Goal: Task Accomplishment & Management: Manage account settings

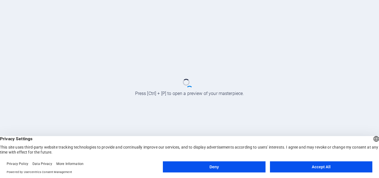
click at [311, 167] on button "Accept All" at bounding box center [321, 166] width 102 height 11
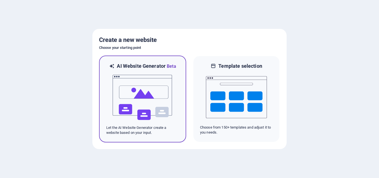
click at [139, 84] on img at bounding box center [142, 97] width 61 height 55
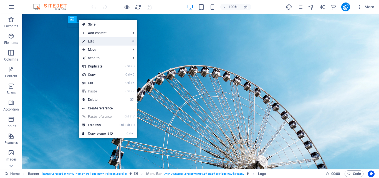
click at [95, 41] on link "⏎ Edit" at bounding box center [97, 41] width 37 height 8
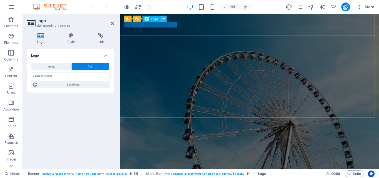
click at [164, 17] on icon at bounding box center [163, 19] width 3 height 6
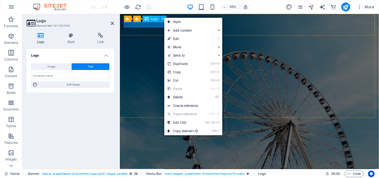
click at [153, 168] on div "Tkb debt Collection Agency" at bounding box center [256, 171] width 262 height 6
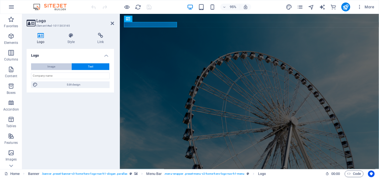
click at [55, 66] on span "Image" at bounding box center [51, 66] width 8 height 7
select select "DISABLED_OPTION_VALUE"
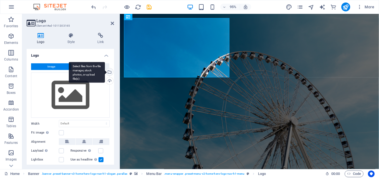
click at [109, 72] on div "Select files from the file manager, stock photos, or upload file(s)" at bounding box center [109, 72] width 8 height 8
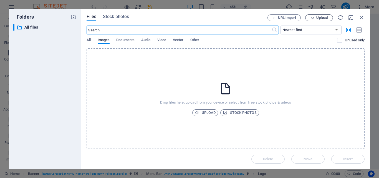
click at [318, 17] on span "Upload" at bounding box center [321, 17] width 11 height 3
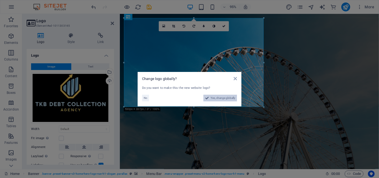
click at [216, 98] on span "Yes, change globally" at bounding box center [222, 98] width 25 height 7
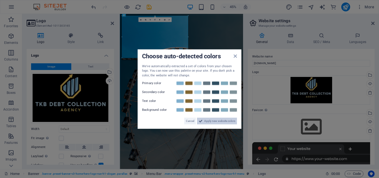
click at [213, 120] on span "Apply new website colors" at bounding box center [219, 121] width 31 height 7
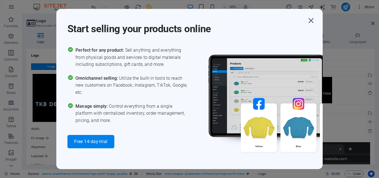
drag, startPoint x: 188, startPoint y: 58, endPoint x: 126, endPoint y: 21, distance: 72.1
type input "319"
select select "px"
click at [311, 19] on icon "button" at bounding box center [311, 21] width 10 height 10
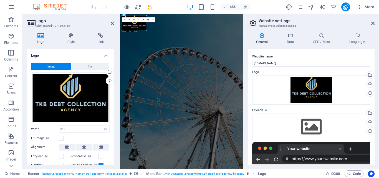
drag, startPoint x: 161, startPoint y: 41, endPoint x: 117, endPoint y: 16, distance: 50.9
drag, startPoint x: 266, startPoint y: 39, endPoint x: 168, endPoint y: 40, distance: 98.1
drag, startPoint x: 147, startPoint y: 34, endPoint x: 130, endPoint y: 23, distance: 19.5
type input "165"
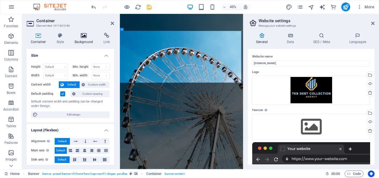
click at [81, 37] on icon at bounding box center [83, 36] width 27 height 6
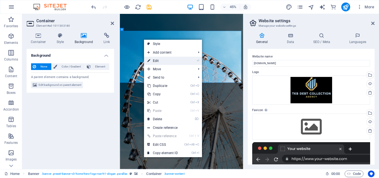
click at [162, 59] on link "⏎ Edit" at bounding box center [162, 61] width 37 height 8
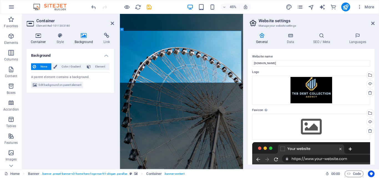
click at [36, 42] on h4 "Container" at bounding box center [40, 39] width 26 height 12
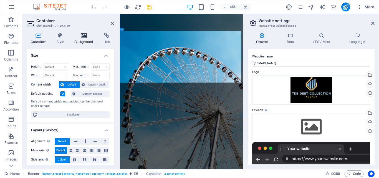
click at [86, 36] on icon at bounding box center [83, 36] width 27 height 6
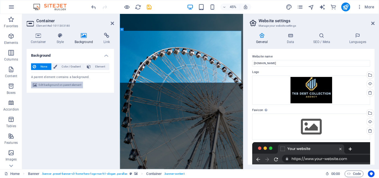
click at [59, 85] on span "Edit background on parent element" at bounding box center [60, 84] width 43 height 7
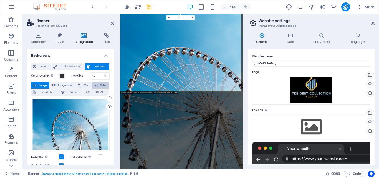
click at [101, 85] on span "Video" at bounding box center [104, 85] width 8 height 7
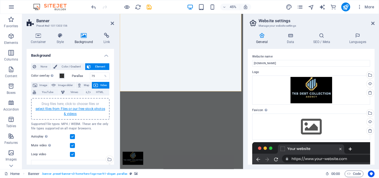
click at [69, 113] on link "select files from Files or our free stock photos & videos" at bounding box center [70, 111] width 70 height 9
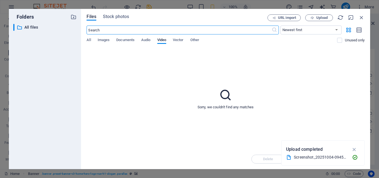
click at [99, 29] on input "text" at bounding box center [178, 30] width 185 height 9
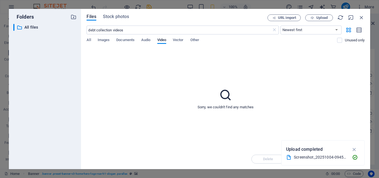
click at [224, 94] on icon at bounding box center [225, 95] width 14 height 14
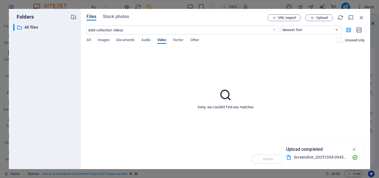
click at [224, 94] on icon at bounding box center [225, 95] width 14 height 14
click at [104, 39] on span "Images" at bounding box center [104, 41] width 12 height 8
click at [132, 31] on input "debt collection videos" at bounding box center [178, 30] width 185 height 9
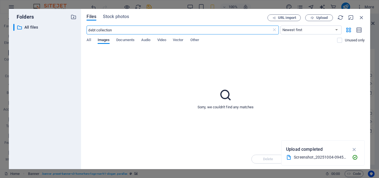
type input "debt collection"
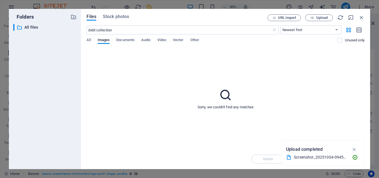
click at [226, 95] on icon at bounding box center [225, 95] width 14 height 14
click at [325, 17] on span "Upload" at bounding box center [321, 17] width 11 height 3
click at [355, 141] on icon "button" at bounding box center [354, 142] width 6 height 6
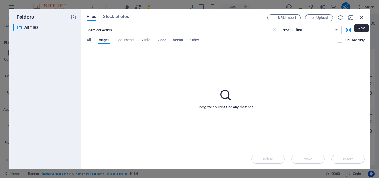
click at [361, 16] on icon "button" at bounding box center [361, 17] width 6 height 6
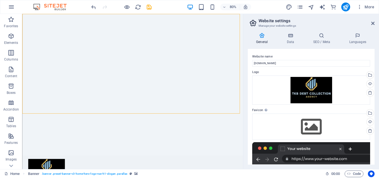
click at [350, 158] on div at bounding box center [311, 153] width 118 height 22
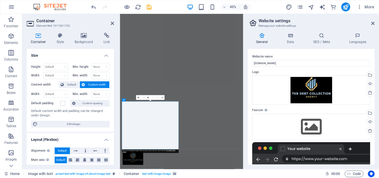
click at [82, 36] on icon at bounding box center [83, 36] width 27 height 6
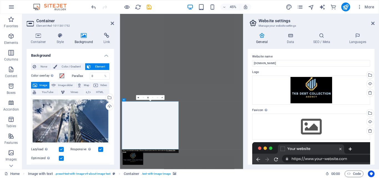
click at [43, 85] on span "Image" at bounding box center [43, 85] width 9 height 7
click at [43, 84] on span "Image" at bounding box center [43, 85] width 9 height 7
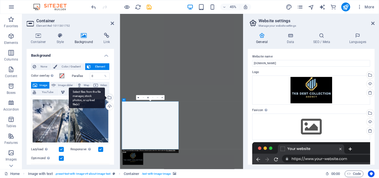
click at [105, 97] on div "Select files from the file manager, stock photos, or upload file(s)" at bounding box center [87, 97] width 36 height 21
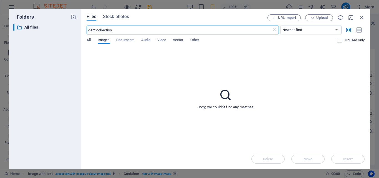
click at [121, 30] on input "debt collection" at bounding box center [178, 30] width 185 height 9
type input "d"
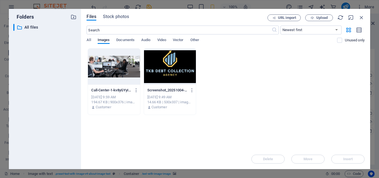
click at [112, 67] on div at bounding box center [114, 67] width 52 height 36
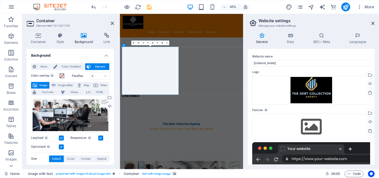
scroll to position [0, 0]
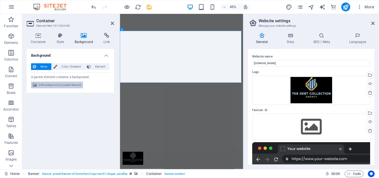
click at [62, 84] on span "Edit background on parent element" at bounding box center [60, 84] width 43 height 7
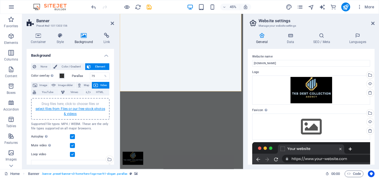
click at [70, 109] on link "select files from Files or our free stock photos & videos" at bounding box center [70, 111] width 70 height 9
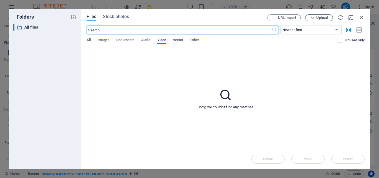
click at [320, 16] on span "Upload" at bounding box center [321, 17] width 11 height 3
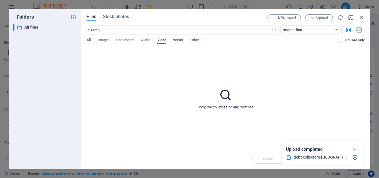
click at [99, 37] on div "​ Newest first Oldest first Name (A-Z) Name (Z-A) Size (0-9) Size (9-0) Resolut…" at bounding box center [225, 37] width 278 height 23
click at [99, 40] on span "Images" at bounding box center [104, 41] width 12 height 8
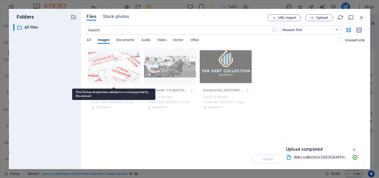
click at [123, 64] on div at bounding box center [114, 67] width 52 height 36
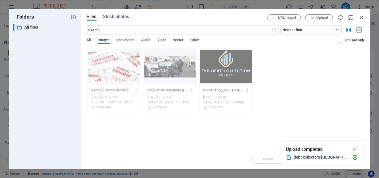
click at [188, 133] on div "Drop files here to upload them instantly debt-collectors-South-Africa-Ml2L1KbvW…" at bounding box center [225, 98] width 278 height 101
click at [362, 16] on icon "button" at bounding box center [361, 17] width 6 height 6
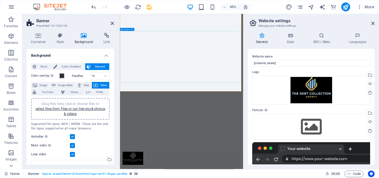
click at [71, 110] on link "select files from Files or our free stock photos & videos" at bounding box center [70, 111] width 70 height 9
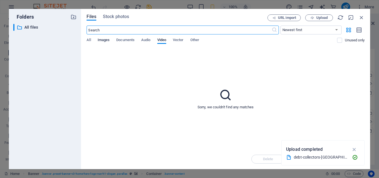
click at [102, 40] on span "Images" at bounding box center [104, 41] width 12 height 8
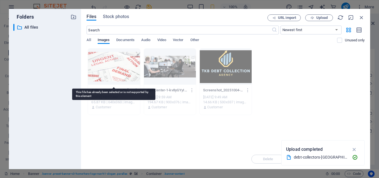
click at [109, 65] on div at bounding box center [114, 67] width 52 height 36
click at [110, 78] on div at bounding box center [114, 67] width 52 height 36
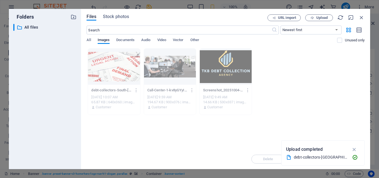
click at [307, 68] on div "debt-collectors-South-Africa-Ml2L1KbvWCJBYngvBsxNhA.jpg debt-collectors-South-A…" at bounding box center [225, 81] width 278 height 67
click at [316, 17] on span "Upload" at bounding box center [321, 17] width 11 height 3
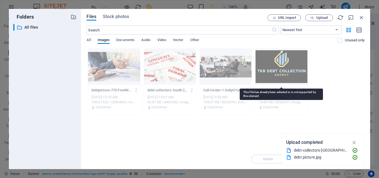
click at [289, 59] on div at bounding box center [281, 67] width 52 height 36
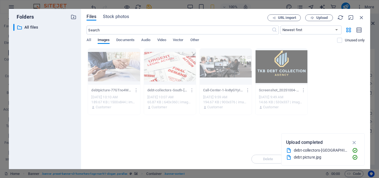
click at [346, 61] on div "debtpicture-77GTno4W4q3A1SBmH4JHqA.jpg debtpicture-77GTno4W4q3A1SBmH4JHqA.jpg O…" at bounding box center [225, 81] width 278 height 67
click at [334, 57] on div "debtpicture-77GTno4W4q3A1SBmH4JHqA.jpg debtpicture-77GTno4W4q3A1SBmH4JHqA.jpg O…" at bounding box center [225, 81] width 278 height 67
click at [88, 40] on span "All" at bounding box center [88, 41] width 4 height 8
click at [361, 18] on icon "button" at bounding box center [361, 17] width 6 height 6
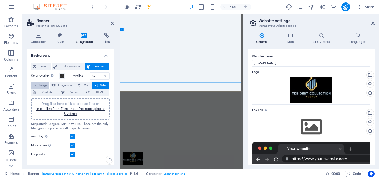
click at [41, 85] on span "Image" at bounding box center [43, 85] width 9 height 7
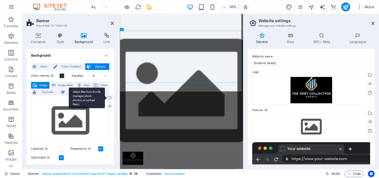
click at [105, 97] on div "Select files from the file manager, stock photos, or upload file(s)" at bounding box center [87, 97] width 36 height 21
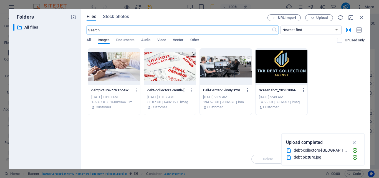
click at [118, 71] on div at bounding box center [114, 67] width 52 height 36
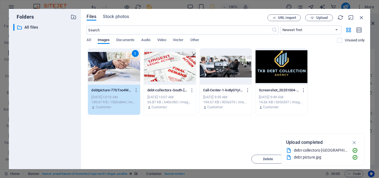
click at [118, 71] on div "1" at bounding box center [114, 67] width 52 height 36
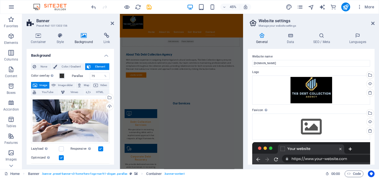
scroll to position [523, 0]
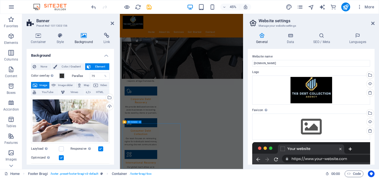
scroll to position [626, 0]
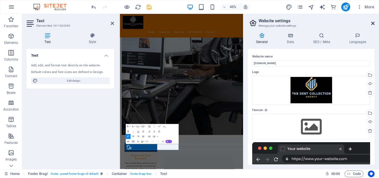
click at [373, 23] on icon at bounding box center [372, 23] width 3 height 4
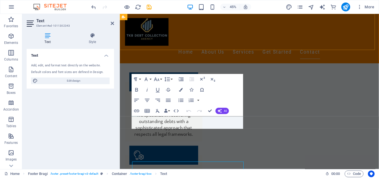
scroll to position [657, 0]
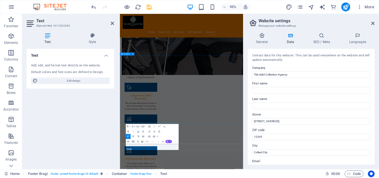
scroll to position [523, 0]
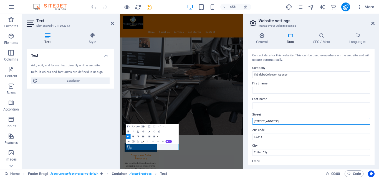
click at [279, 122] on input "123 Debt Lane" at bounding box center [311, 121] width 118 height 7
type input "1"
click at [270, 121] on input "66 Ring road,Fairview" at bounding box center [311, 121] width 118 height 7
click at [284, 121] on input "66 Ring road, Fairview" at bounding box center [311, 121] width 118 height 7
type input "66 Ring road, Fairview"
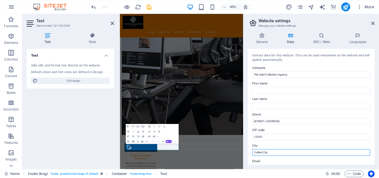
click at [271, 151] on input "Collect City" at bounding box center [311, 152] width 118 height 7
type input "C"
type input "Port Elizaberth"
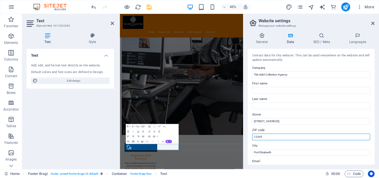
click at [273, 135] on input "12345" at bounding box center [311, 136] width 118 height 7
type input "1"
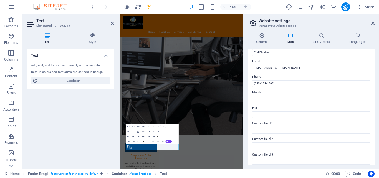
scroll to position [101, 0]
type input "6001"
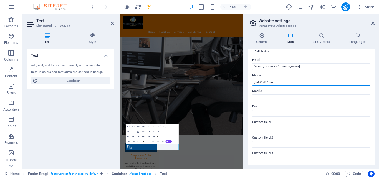
click at [279, 82] on input "(555) 123-4567" at bounding box center [311, 82] width 118 height 7
click at [259, 81] on input "(555)" at bounding box center [311, 82] width 118 height 7
click at [261, 82] on input "(041)" at bounding box center [311, 82] width 118 height 7
type input "(041)516 0364"
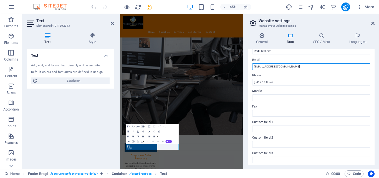
click at [292, 67] on input "info@tkbdebtcollection.com" at bounding box center [311, 66] width 118 height 7
type input "info@tkbdebtbusters.co.za"
click at [373, 85] on div "Contact data for this website. This can be used everywhere on the website and w…" at bounding box center [311, 107] width 127 height 116
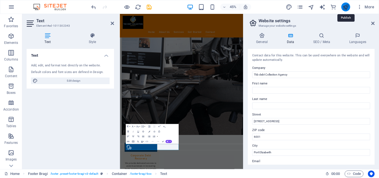
click at [343, 5] on icon "publish" at bounding box center [345, 7] width 6 height 6
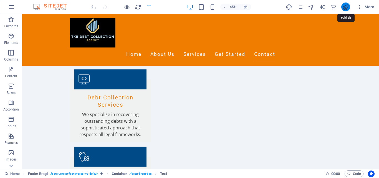
checkbox input "false"
